Goal: Task Accomplishment & Management: Use online tool/utility

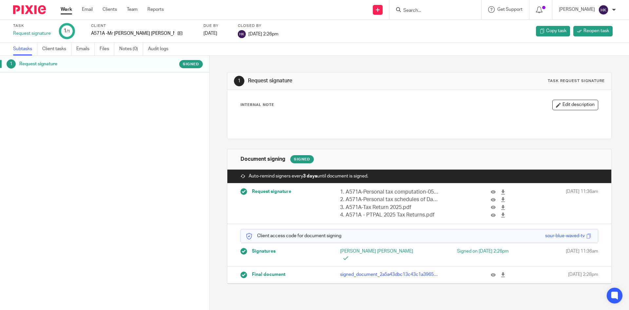
click at [380, 10] on icon at bounding box center [378, 10] width 4 height 4
click at [371, 60] on link "Request signature" at bounding box center [385, 60] width 46 height 10
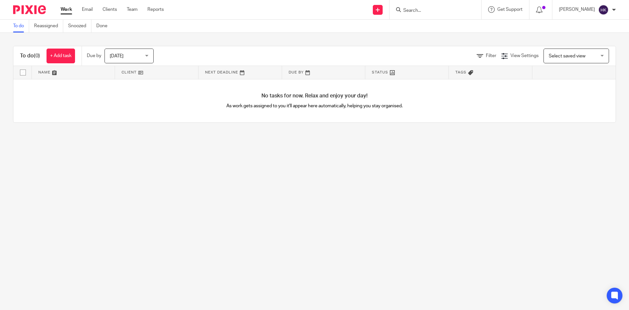
click at [430, 11] on input "Search" at bounding box center [432, 11] width 59 height 6
type input "g"
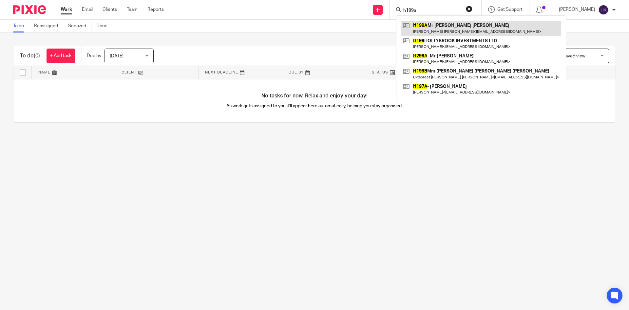
type input "h199a"
click at [447, 27] on link at bounding box center [482, 28] width 160 height 15
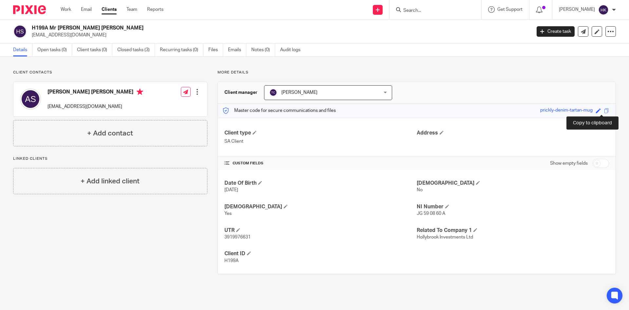
click at [604, 110] on span at bounding box center [606, 110] width 5 height 5
click at [433, 10] on input "Search" at bounding box center [432, 11] width 59 height 6
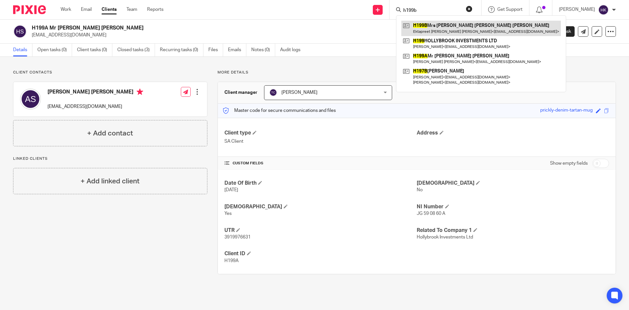
type input "h199b"
click at [442, 28] on link at bounding box center [482, 28] width 160 height 15
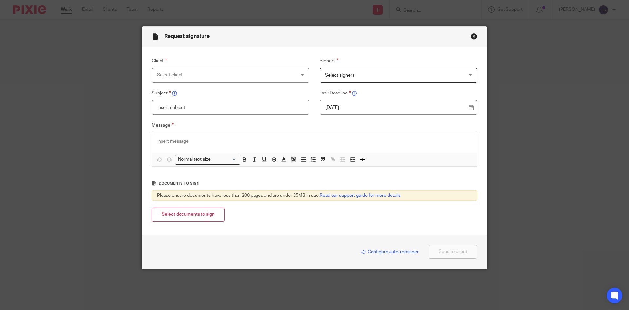
click at [175, 76] on div "Select client" at bounding box center [218, 75] width 122 height 14
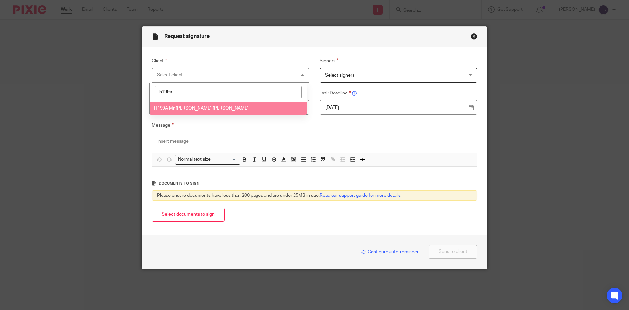
type input "h199a"
click at [228, 102] on li "H199A Mr [PERSON_NAME] [PERSON_NAME]" at bounding box center [228, 108] width 157 height 13
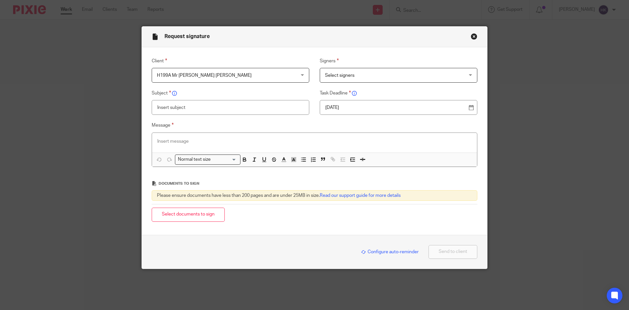
click at [344, 77] on span "Select signers" at bounding box center [340, 75] width 30 height 5
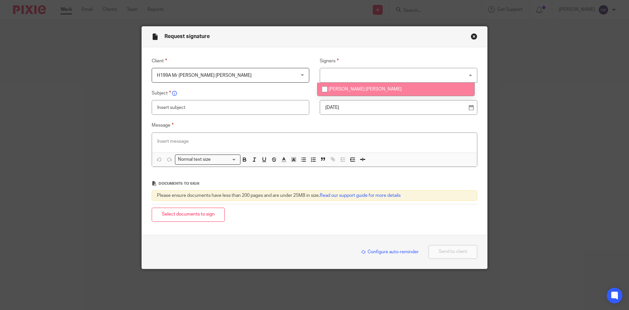
click at [344, 89] on span "Amrik Singh Sidhu" at bounding box center [365, 89] width 73 height 5
checkbox input "true"
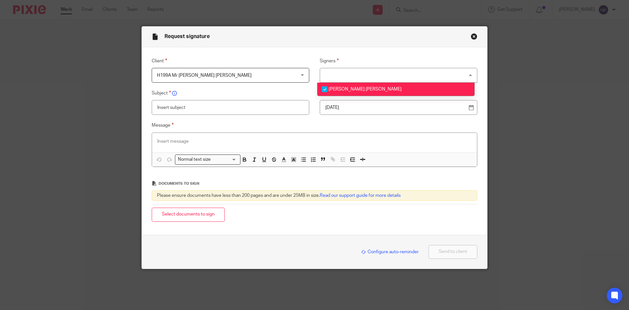
click at [433, 108] on p "19 Aug 2025" at bounding box center [395, 107] width 141 height 7
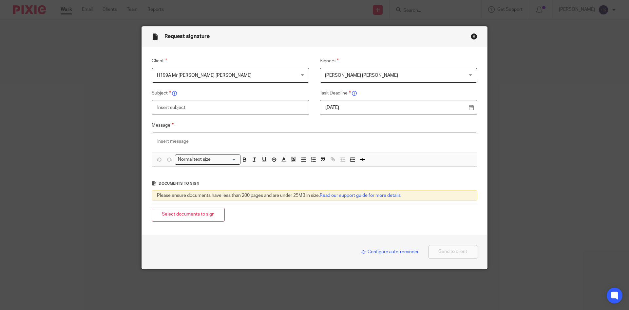
click at [187, 138] on p at bounding box center [314, 141] width 315 height 7
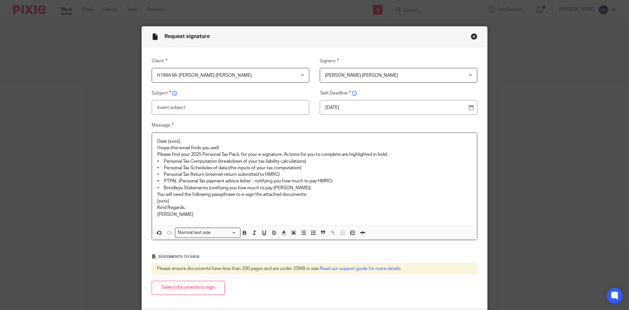
click at [182, 105] on input "text" at bounding box center [231, 107] width 158 height 15
type input "H199A - Personal Tax Return Pack"
click at [188, 140] on p "Dear [xxxx]," at bounding box center [314, 141] width 315 height 7
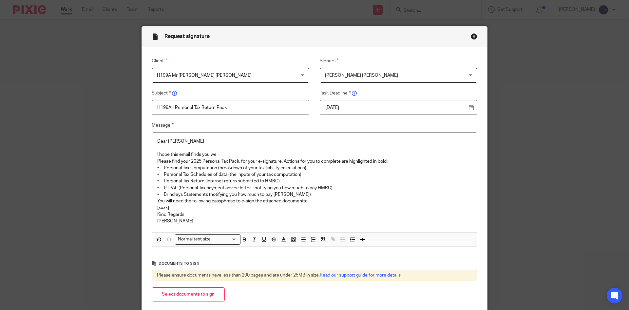
click at [221, 154] on p "I hope this email finds you well." at bounding box center [314, 154] width 315 height 7
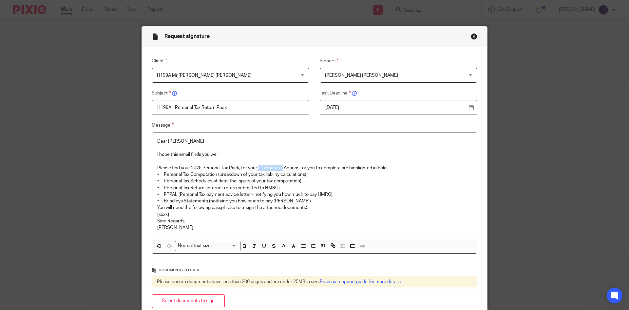
drag, startPoint x: 258, startPoint y: 166, endPoint x: 281, endPoint y: 166, distance: 23.3
click at [281, 166] on p "Please find your 2025 Personal Tax Pack, for your e-signature. Actions for you …" at bounding box center [314, 168] width 315 height 7
click at [389, 167] on p "Please find your 2025 Personal Tax Pack, for your e-signature. Actions for you …" at bounding box center [314, 168] width 315 height 7
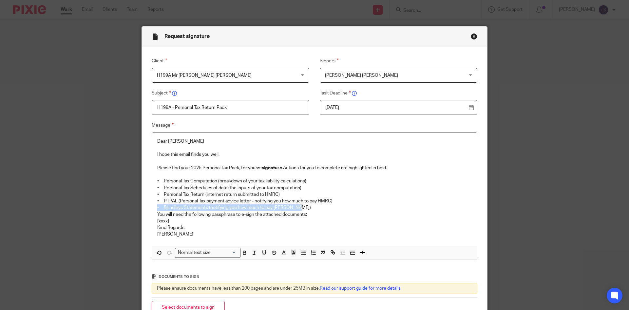
drag, startPoint x: 151, startPoint y: 207, endPoint x: 302, endPoint y: 207, distance: 150.8
click at [302, 207] on div "Dear Amrik I hope this email finds you well. Please find your 2025 Personal Tax…" at bounding box center [314, 189] width 325 height 113
drag, startPoint x: 252, startPoint y: 202, endPoint x: 332, endPoint y: 202, distance: 80.0
click at [332, 202] on p "• PTPAL (Personal Tax payment advice letter - notifying you how much to pay HMR…" at bounding box center [314, 201] width 315 height 7
drag, startPoint x: 175, startPoint y: 222, endPoint x: 135, endPoint y: 218, distance: 40.5
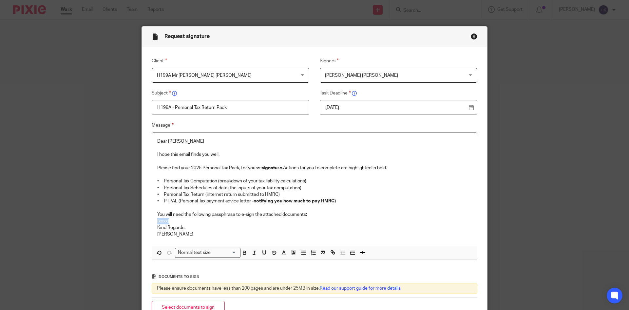
click at [135, 218] on div "Request signature Client H199A Mr Amrik Singh Sidhu H199A Mr Amrik Singh Sidhu …" at bounding box center [314, 155] width 629 height 310
drag, startPoint x: 211, startPoint y: 221, endPoint x: 148, endPoint y: 218, distance: 63.3
click at [148, 218] on div "Message Dear Amrik I hope this email finds you well. Please find your 2025 Pers…" at bounding box center [310, 190] width 336 height 139
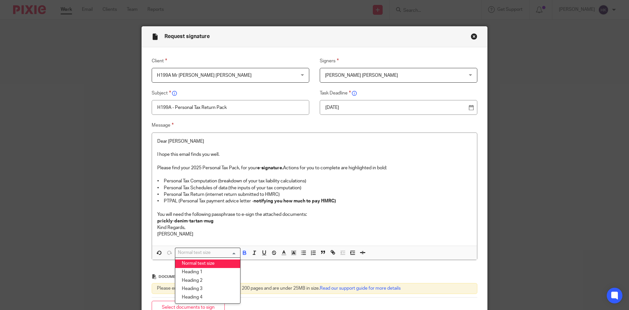
click at [199, 250] on div "Normal text size" at bounding box center [206, 252] width 62 height 8
click at [203, 276] on li "Heading 2" at bounding box center [207, 280] width 65 height 9
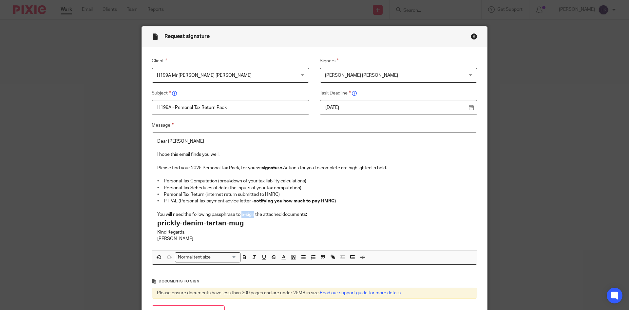
drag, startPoint x: 241, startPoint y: 214, endPoint x: 253, endPoint y: 215, distance: 12.5
click at [253, 215] on p "You will need the following passphrase to e-sign the attached documents:" at bounding box center [314, 214] width 315 height 7
click at [309, 214] on p "You will need the following passphrase to e-sign the attached documents:" at bounding box center [314, 214] width 315 height 7
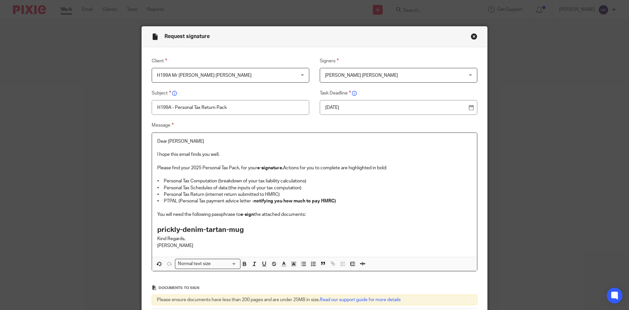
click at [251, 229] on h2 "prickly-denim-tartan-mug" at bounding box center [314, 229] width 315 height 11
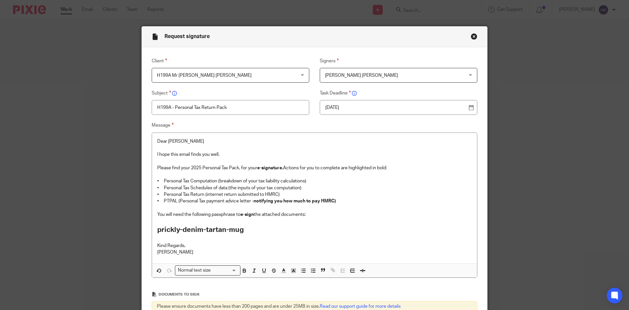
click at [306, 243] on p "Kind Regards," at bounding box center [314, 245] width 315 height 7
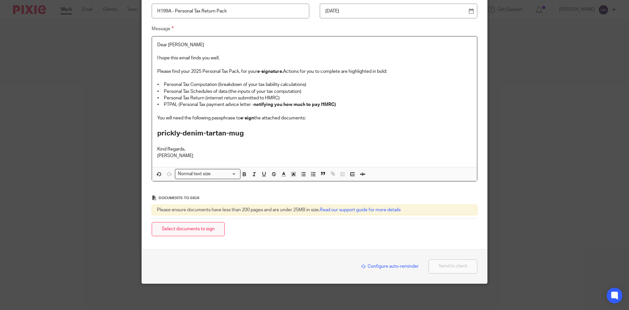
click at [167, 232] on button "Select documents to sign" at bounding box center [188, 229] width 73 height 14
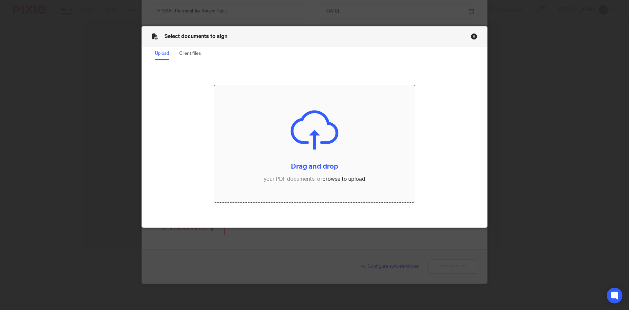
click at [332, 180] on input "file" at bounding box center [314, 143] width 201 height 117
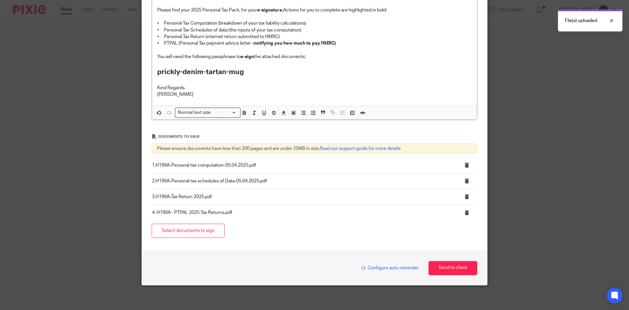
scroll to position [159, 0]
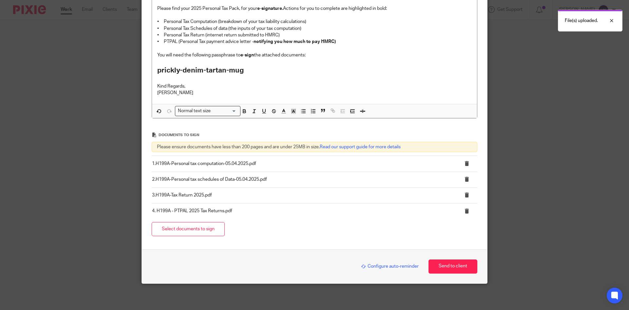
click at [386, 263] on div "Configure auto-reminder" at bounding box center [388, 266] width 61 height 8
click at [385, 265] on span "Configure auto-reminder" at bounding box center [390, 266] width 58 height 5
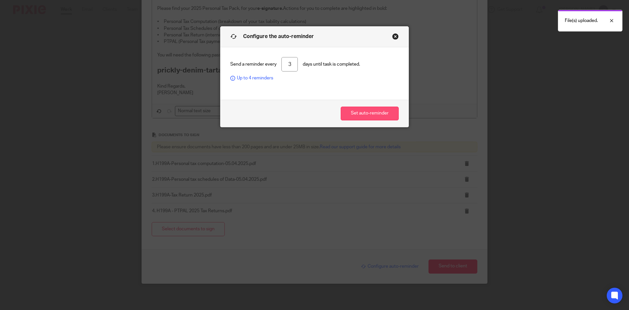
click at [372, 116] on button "Set auto-reminder" at bounding box center [370, 114] width 58 height 14
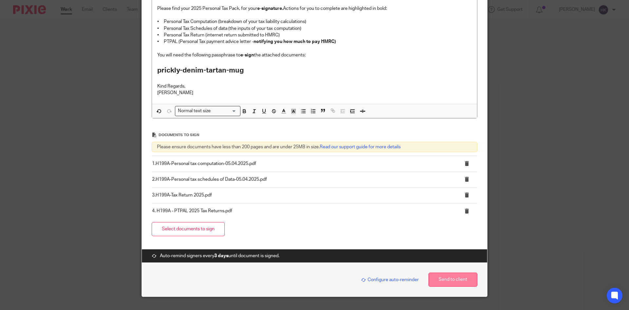
click at [456, 280] on button "Send to client" at bounding box center [453, 279] width 49 height 14
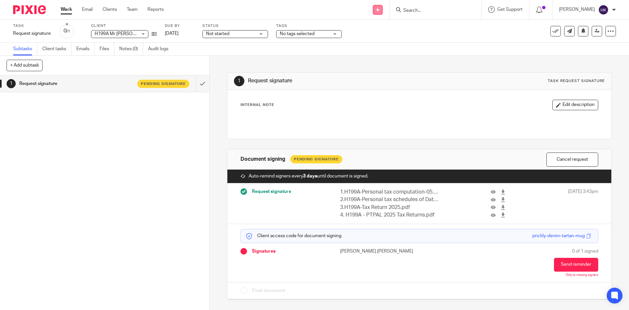
click at [380, 11] on icon at bounding box center [378, 10] width 4 height 4
click at [384, 57] on link "Request signature" at bounding box center [385, 60] width 46 height 10
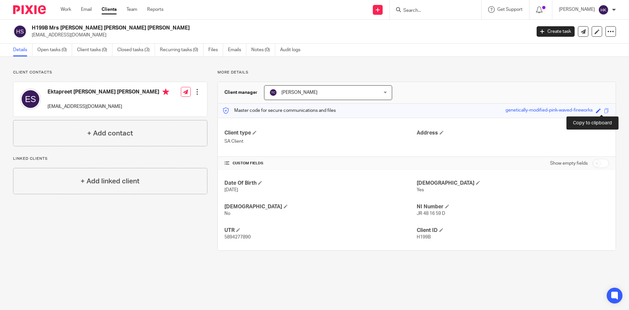
click at [604, 111] on span at bounding box center [606, 110] width 5 height 5
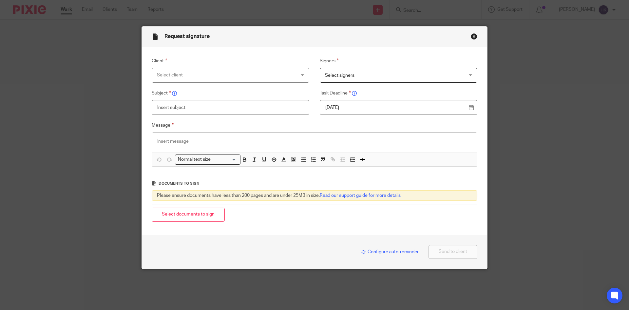
click at [169, 75] on div "Select client" at bounding box center [218, 75] width 122 height 14
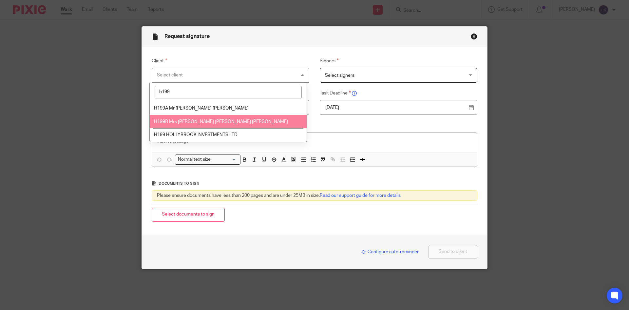
type input "h199"
click at [205, 118] on li "H199B Mrs [PERSON_NAME] [PERSON_NAME] [PERSON_NAME]" at bounding box center [228, 121] width 157 height 13
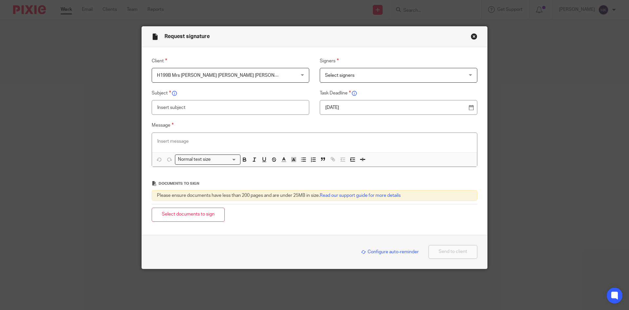
click at [326, 74] on span "Select signers" at bounding box center [340, 75] width 30 height 5
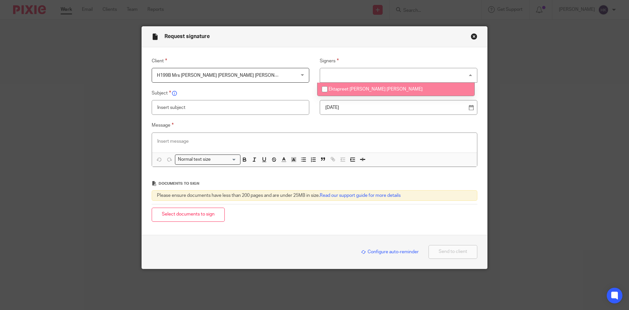
click at [332, 88] on span "Ektapreet [PERSON_NAME] [PERSON_NAME]" at bounding box center [376, 89] width 94 height 5
checkbox input "true"
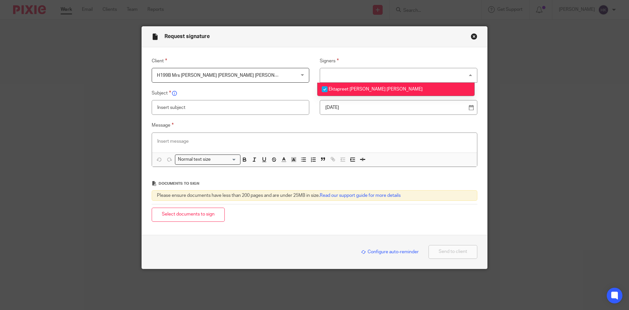
click at [358, 108] on p "19 Aug 2025" at bounding box center [395, 107] width 141 height 7
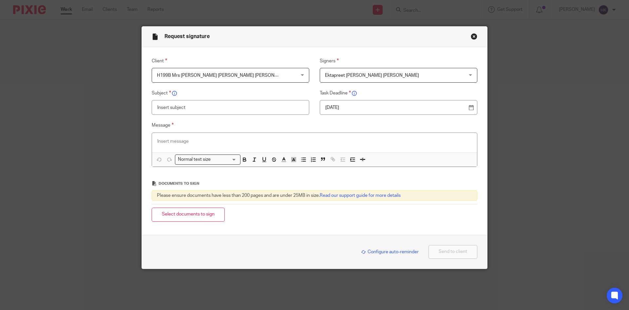
click at [169, 107] on input "text" at bounding box center [231, 107] width 158 height 15
type input "H199B - Personal Tax Return Pack"
paste div
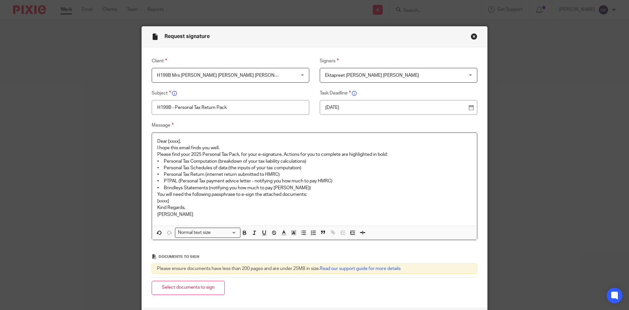
click at [188, 141] on p "Dear [xxxx]," at bounding box center [314, 141] width 315 height 7
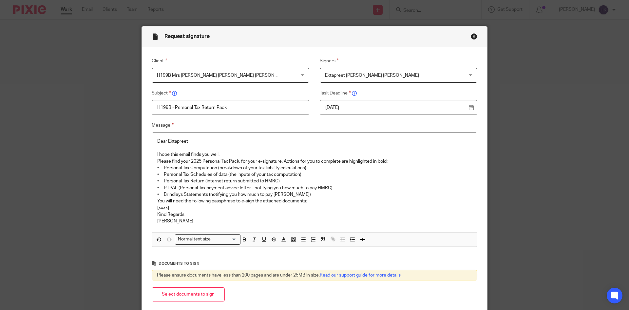
drag, startPoint x: 222, startPoint y: 155, endPoint x: 220, endPoint y: 165, distance: 10.6
click at [220, 160] on div "Dear Ektapreet I hope this email finds you well. Please find your 2025 Personal…" at bounding box center [314, 182] width 325 height 99
click at [225, 151] on p "I hope this email finds you well." at bounding box center [314, 154] width 315 height 7
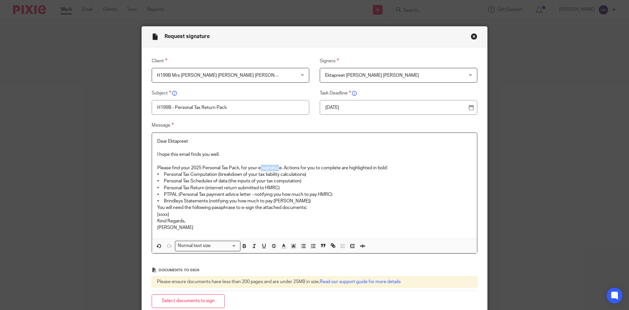
drag, startPoint x: 258, startPoint y: 166, endPoint x: 278, endPoint y: 167, distance: 20.0
click at [278, 167] on p "Please find your 2025 Personal Tax Pack, for your e-signature. Actions for you …" at bounding box center [314, 168] width 315 height 7
drag, startPoint x: 257, startPoint y: 167, endPoint x: 281, endPoint y: 167, distance: 23.6
click at [281, 167] on p "Please find your 2025 Personal Tax Pack, for your e-signature. Actions for you …" at bounding box center [314, 168] width 315 height 7
click at [394, 167] on p "Please find your 2025 Personal Tax Pack, for your e-signature. Actions for you …" at bounding box center [314, 168] width 315 height 7
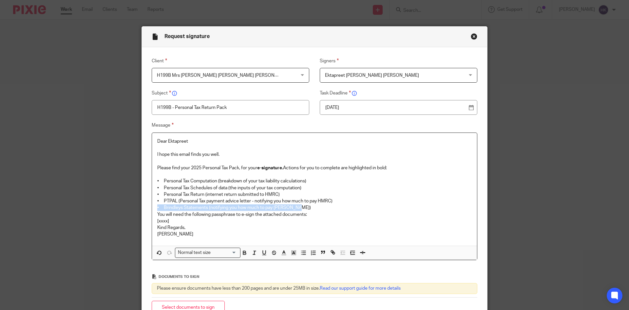
drag, startPoint x: 156, startPoint y: 206, endPoint x: 295, endPoint y: 208, distance: 139.0
click at [295, 208] on p "• Brindleys Statements (notifying you how much to pay Brindleys)" at bounding box center [314, 207] width 315 height 7
drag, startPoint x: 252, startPoint y: 201, endPoint x: 348, endPoint y: 207, distance: 96.2
click at [348, 207] on div "Dear Ektapreet I hope this email finds you well. Please find your 2025 Personal…" at bounding box center [314, 189] width 325 height 113
click at [314, 213] on p "You will need the following passphrase to e-sign the attached documents:" at bounding box center [314, 214] width 315 height 7
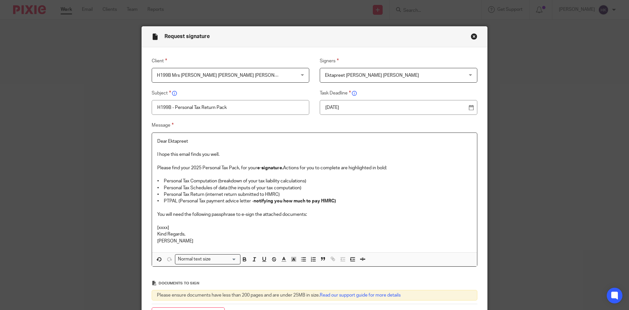
click at [186, 228] on p "[xxxx]" at bounding box center [314, 227] width 315 height 7
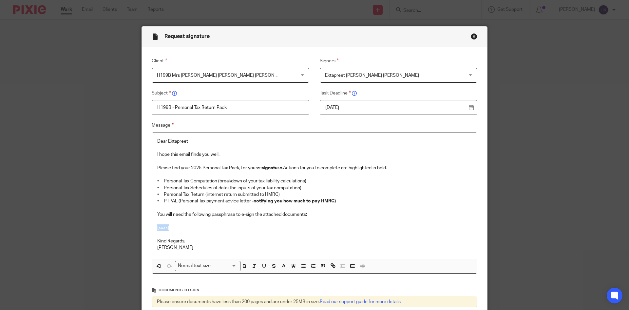
drag, startPoint x: 185, startPoint y: 227, endPoint x: 144, endPoint y: 230, distance: 41.1
click at [144, 230] on div "Message Dear Ektapreet I hope this email finds you well. Please find your 2025 …" at bounding box center [310, 197] width 336 height 152
drag, startPoint x: 260, startPoint y: 227, endPoint x: 151, endPoint y: 229, distance: 109.2
click at [152, 229] on div "Dear Ektapreet I hope this email finds you well. Please find your 2025 Personal…" at bounding box center [314, 196] width 325 height 126
click at [196, 267] on div "Normal text size" at bounding box center [206, 265] width 62 height 8
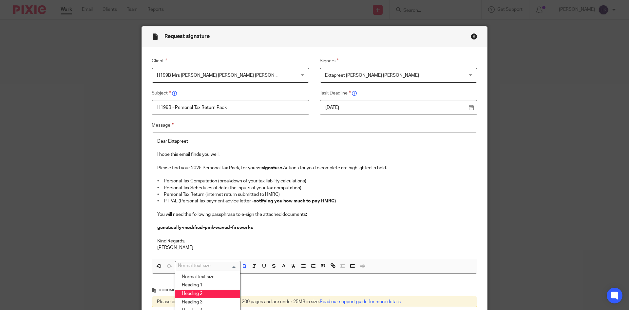
drag, startPoint x: 203, startPoint y: 297, endPoint x: 268, endPoint y: 250, distance: 79.9
click at [203, 296] on li "Heading 2" at bounding box center [207, 293] width 65 height 9
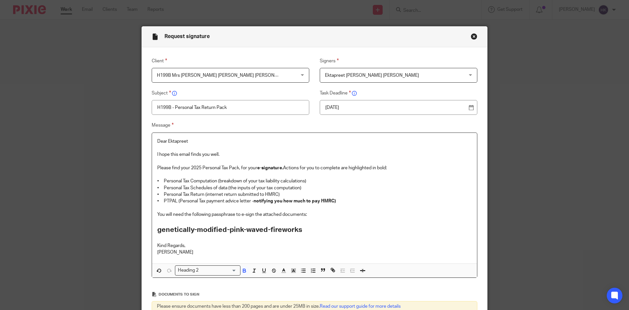
click at [315, 227] on h2 "genetically-modified-pink-waved-fireworks" at bounding box center [314, 229] width 315 height 11
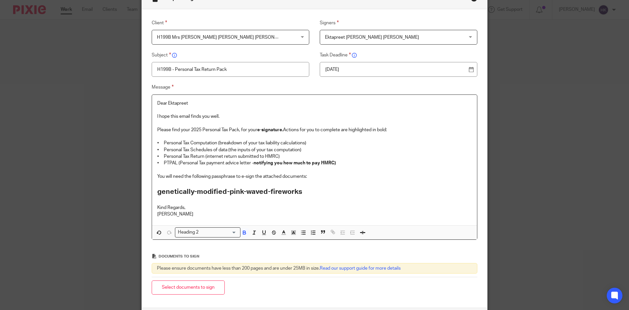
scroll to position [96, 0]
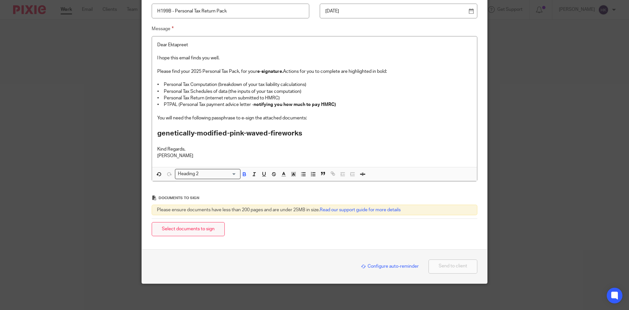
click at [198, 231] on button "Select documents to sign" at bounding box center [188, 229] width 73 height 14
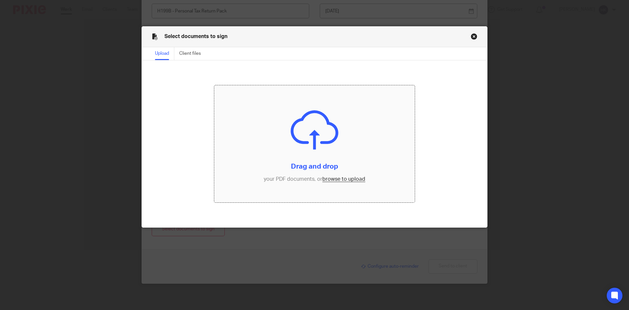
click at [349, 178] on input "file" at bounding box center [314, 143] width 201 height 117
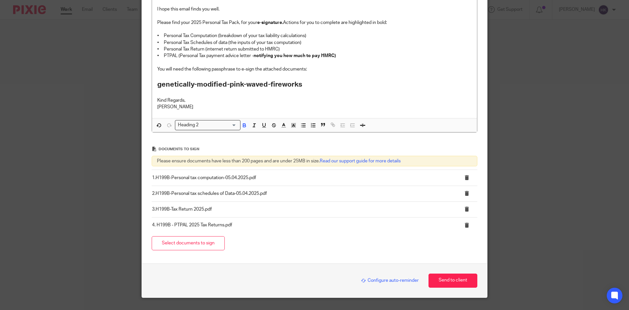
scroll to position [159, 0]
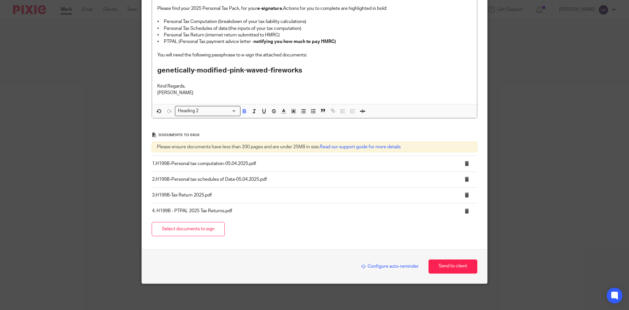
click at [369, 265] on span "Configure auto-reminder" at bounding box center [390, 266] width 58 height 5
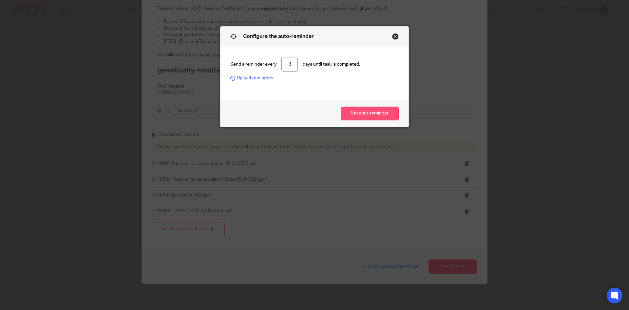
click at [351, 113] on button "Set auto-reminder" at bounding box center [370, 114] width 58 height 14
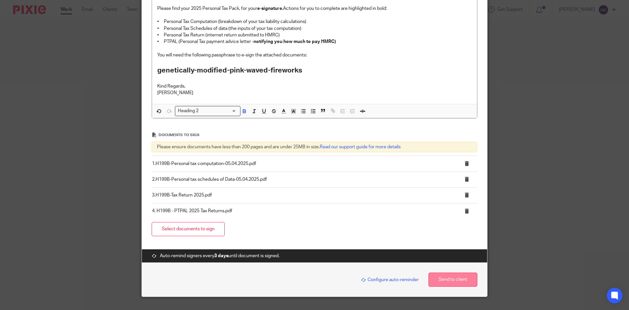
click at [448, 280] on button "Send to client" at bounding box center [453, 279] width 49 height 14
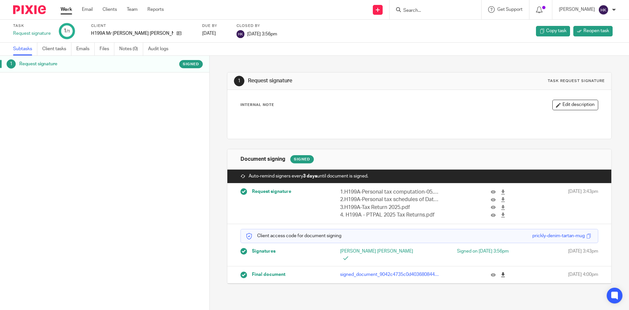
click at [501, 272] on icon at bounding box center [503, 274] width 5 height 5
